Goal: Contribute content

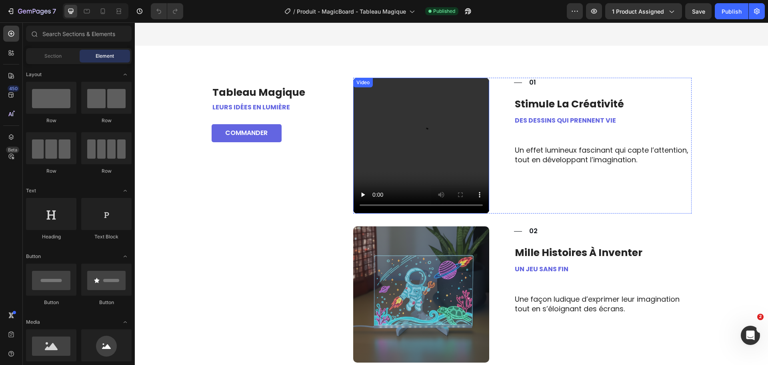
scroll to position [400, 0]
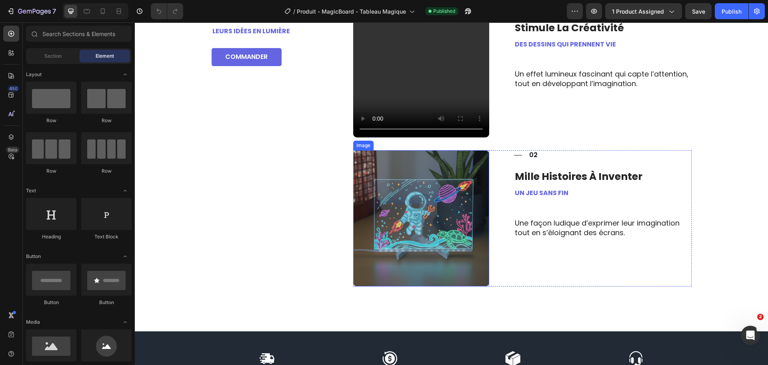
click at [409, 171] on img at bounding box center [421, 218] width 136 height 136
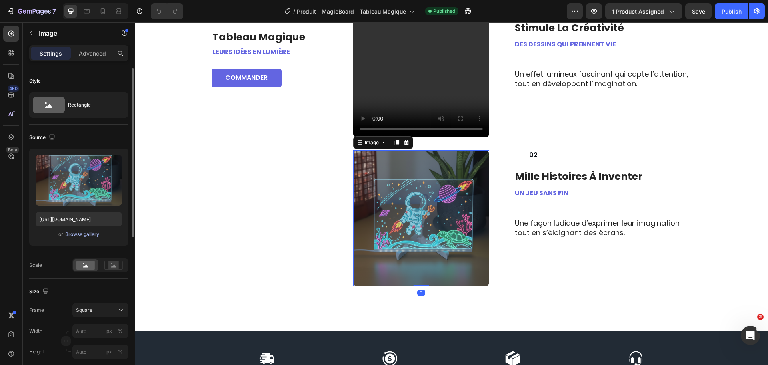
click at [84, 232] on div "Browse gallery" at bounding box center [82, 233] width 34 height 7
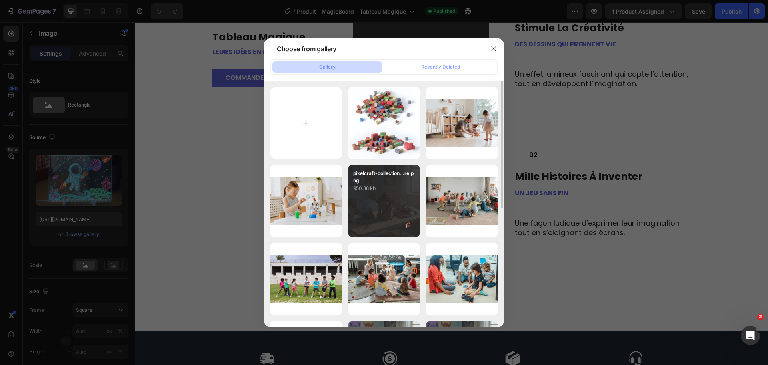
type input "C:\fakepath\magicboard-tableau-lumineux-led-dessin-ville-ensoleillee.png"
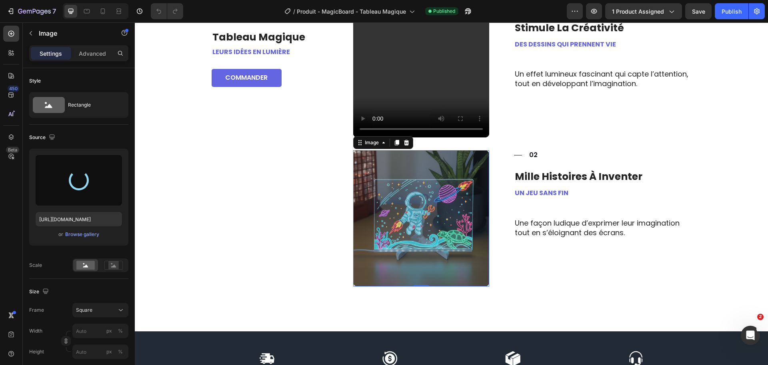
type input "[URL][DOMAIN_NAME]"
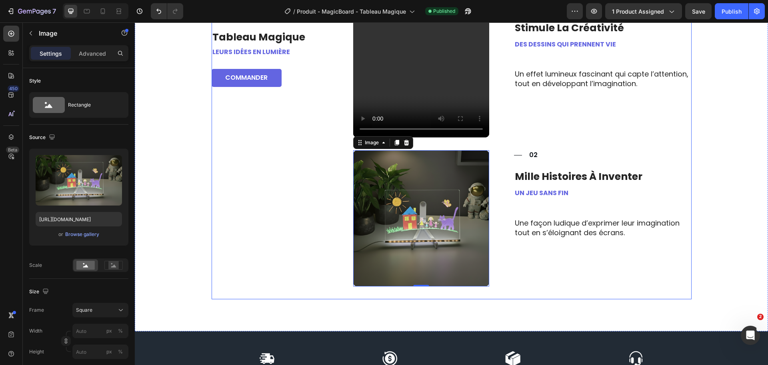
click at [267, 179] on div "tableau magique Heading Leurs idées en lumière Text Block Commander Button Row" at bounding box center [270, 151] width 117 height 298
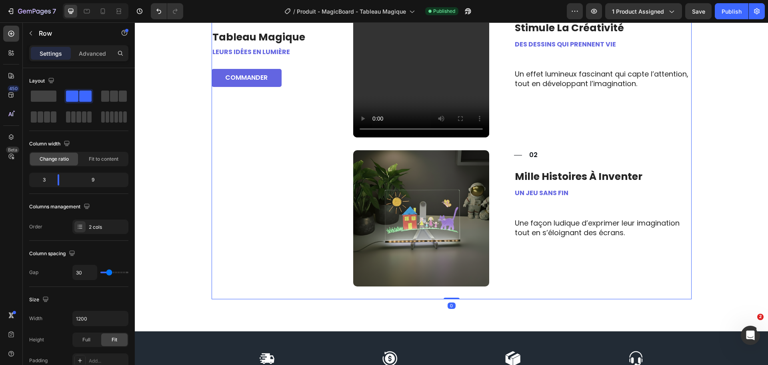
scroll to position [440, 0]
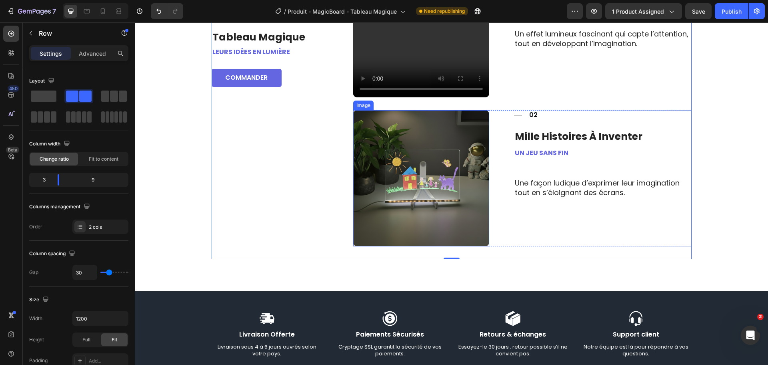
click at [399, 163] on img at bounding box center [421, 178] width 136 height 136
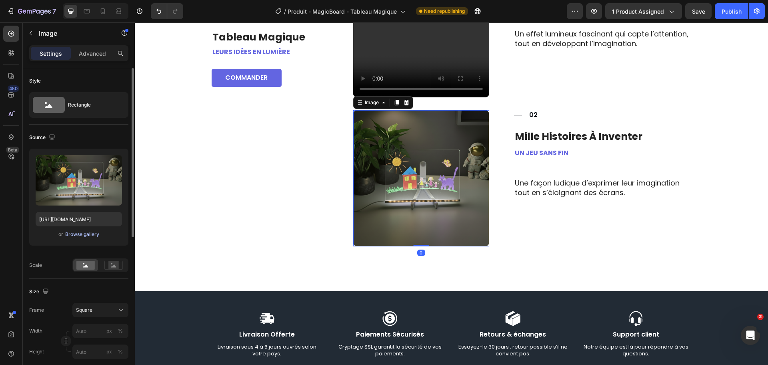
click at [86, 236] on div "Browse gallery" at bounding box center [82, 233] width 34 height 7
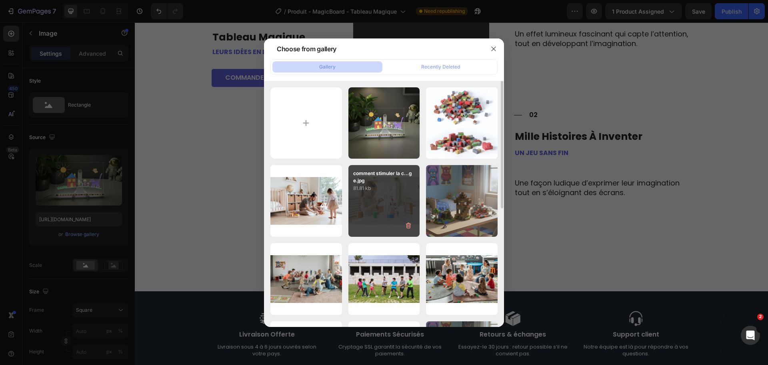
type input "C:\fakepath\magicboard-tableau-lumineux-led-dessin-ville-ensoleillee.png"
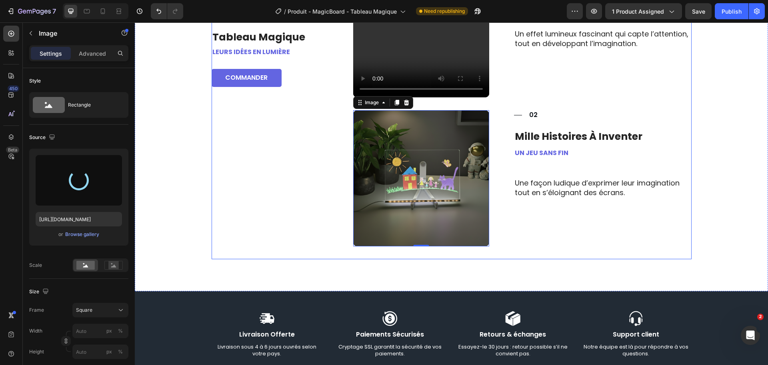
type input "[URL][DOMAIN_NAME]"
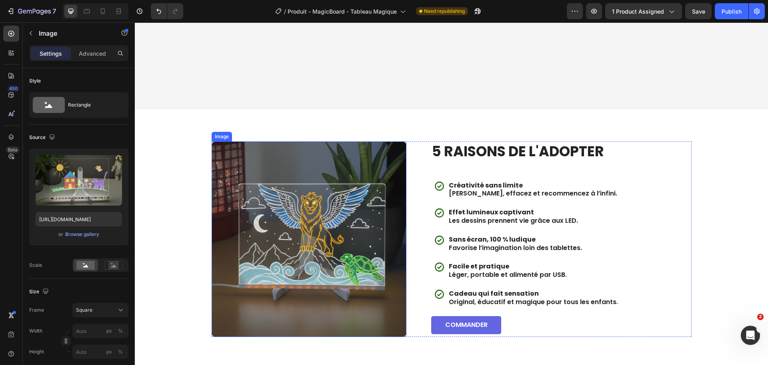
scroll to position [1280, 0]
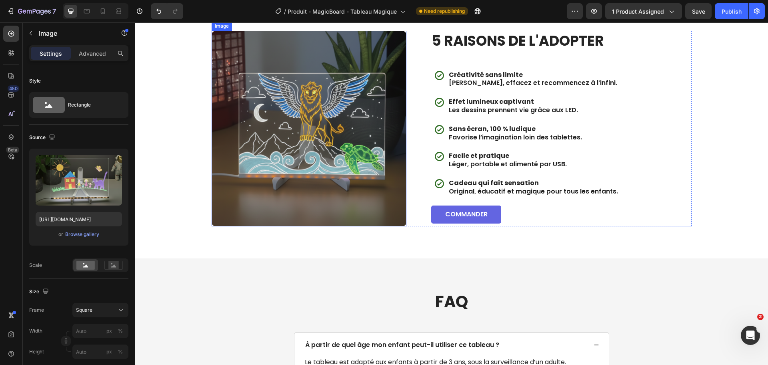
click at [326, 171] on img at bounding box center [309, 128] width 195 height 195
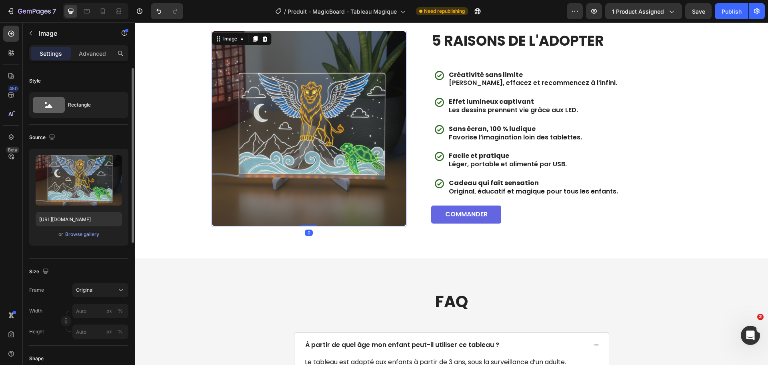
click at [76, 239] on div "Upload Image [URL][DOMAIN_NAME] or Browse gallery" at bounding box center [78, 196] width 99 height 97
click at [78, 236] on div "Browse gallery" at bounding box center [82, 233] width 34 height 7
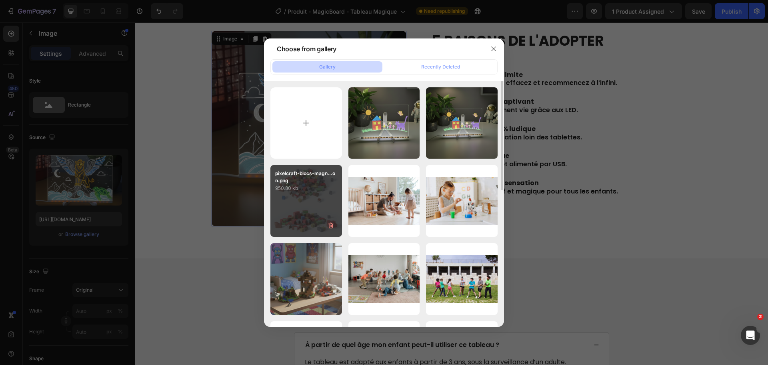
type input "C:\fakepath\magicboard-tableau-lumineux-led-dessin-ocean-dauphin.png"
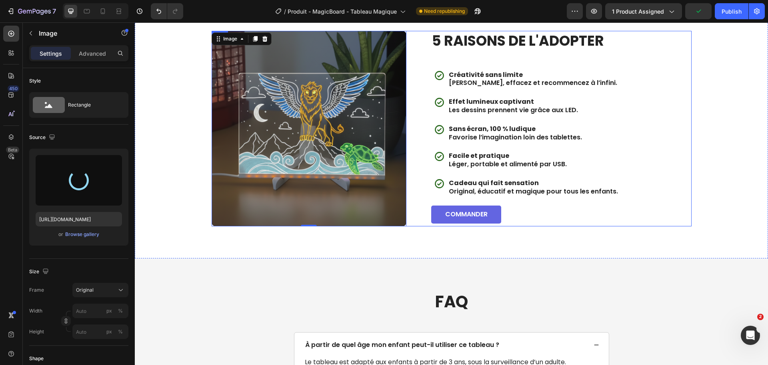
type input "[URL][DOMAIN_NAME]"
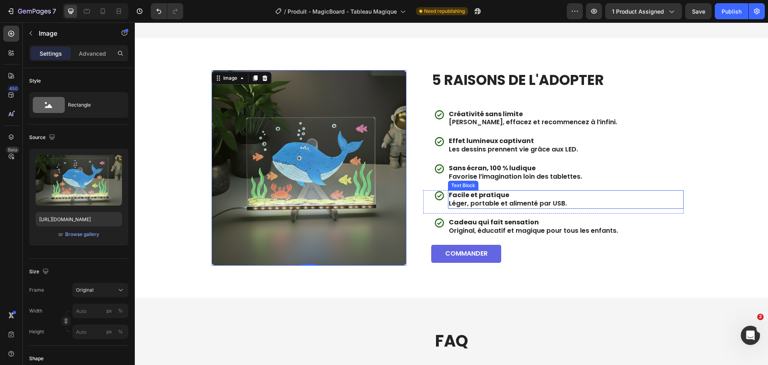
scroll to position [1240, 0]
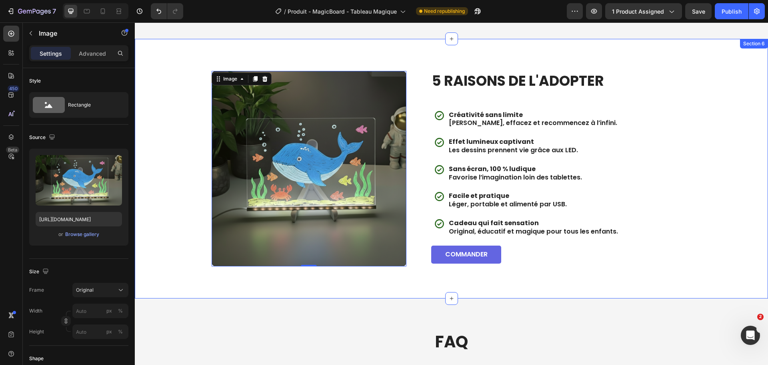
click at [178, 185] on div "Image 0 5 raisons de l'adopter Heading Icon Créativité sans limite Dessinez, ef…" at bounding box center [451, 168] width 617 height 195
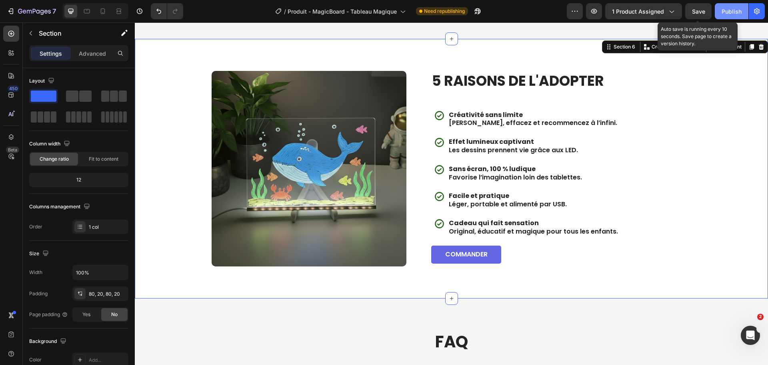
click at [731, 9] on div "Publish" at bounding box center [732, 11] width 20 height 8
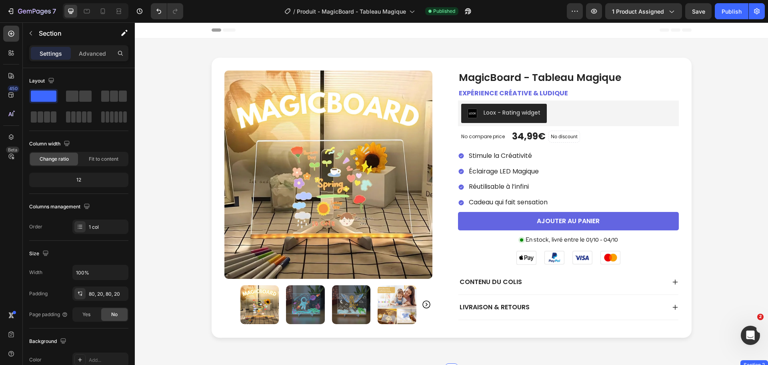
scroll to position [0, 0]
